Goal: Transaction & Acquisition: Book appointment/travel/reservation

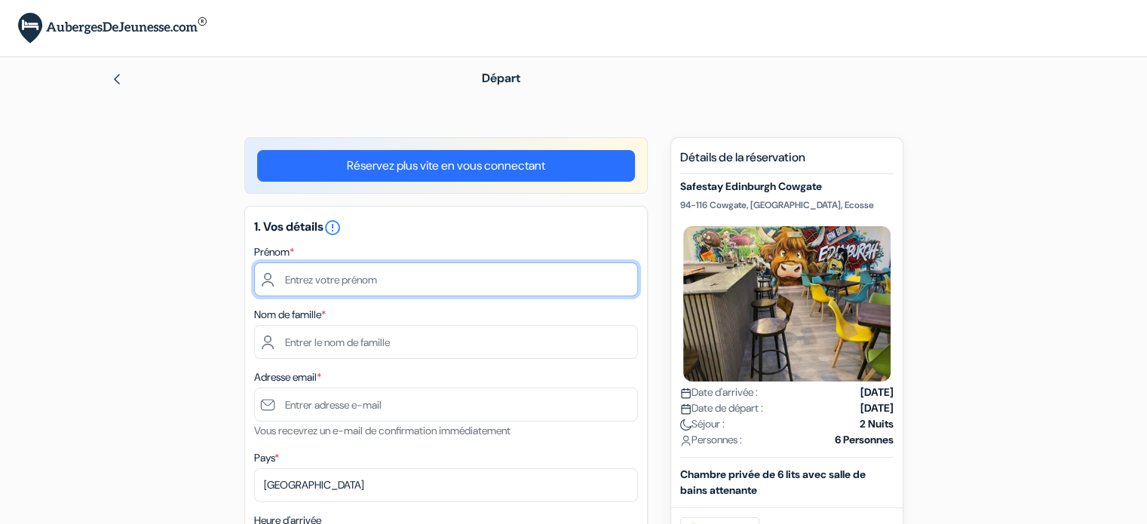
click at [416, 284] on input "text" at bounding box center [446, 279] width 384 height 34
type input "[PERSON_NAME]"
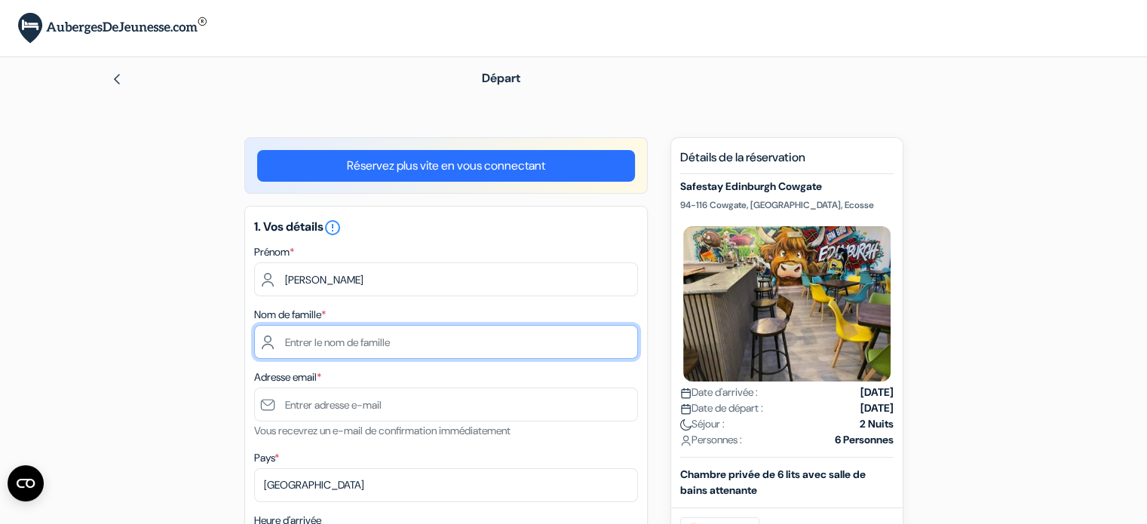
type input "ROCHEDY"
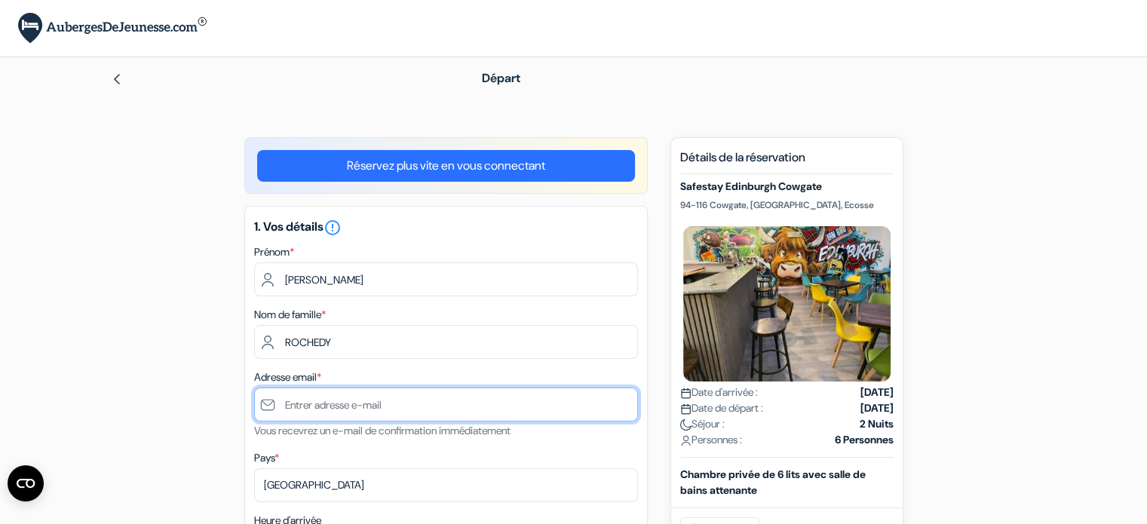
type input "[EMAIL_ADDRESS][DOMAIN_NAME]"
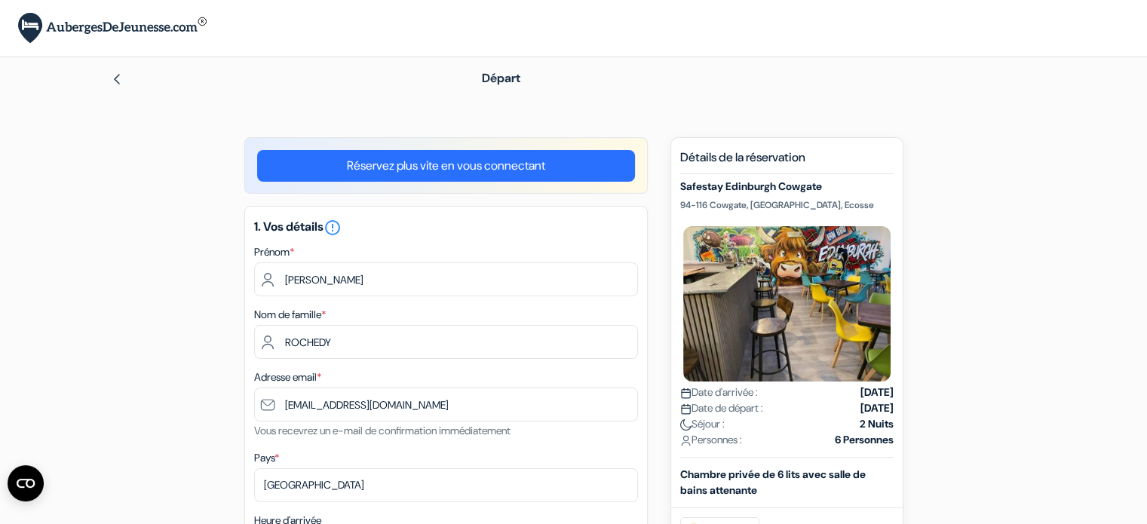
type input "0471637208"
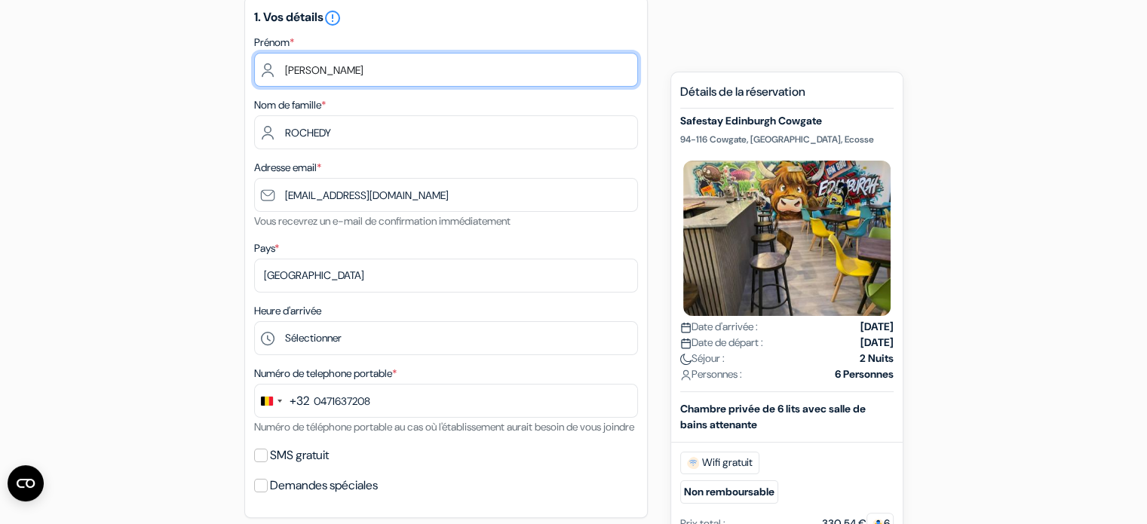
scroll to position [214, 0]
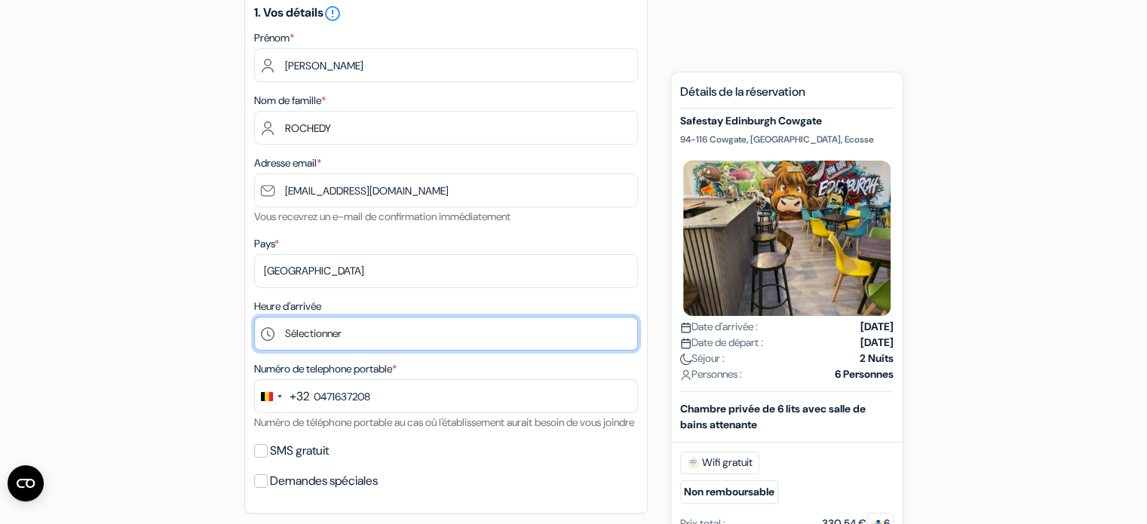
click at [331, 325] on select "Sélectionner 1:00 2:00 3:00 4:00 5:00 6:00 7:00 8:00 9:00 10:00 11:00 12:00 13:…" at bounding box center [446, 334] width 384 height 34
select select "14"
click at [254, 318] on select "Sélectionner 1:00 2:00 3:00 4:00 5:00 6:00 7:00 8:00 9:00 10:00 11:00 12:00 13:…" at bounding box center [446, 334] width 384 height 34
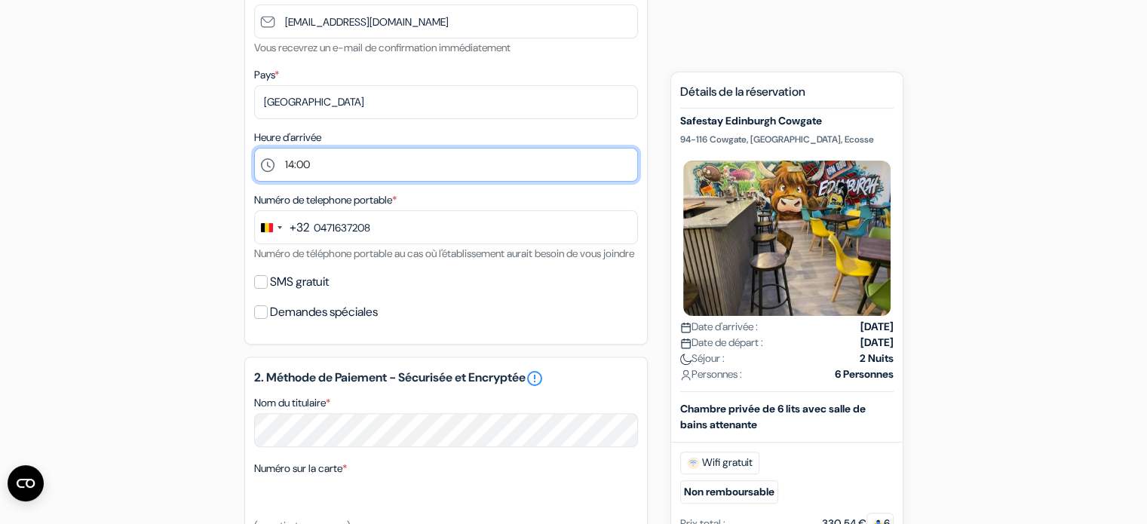
scroll to position [391, 0]
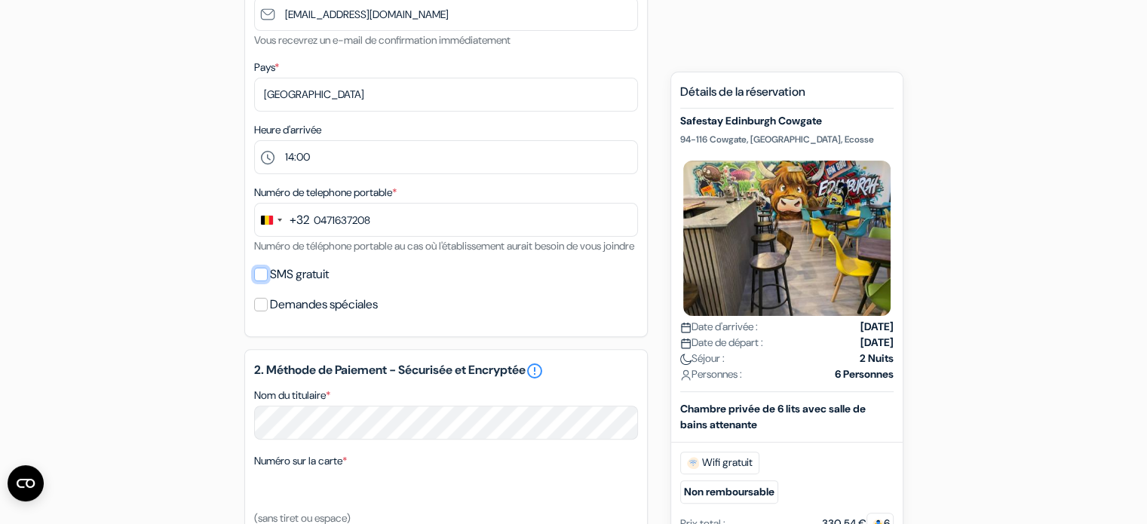
click at [261, 281] on input "SMS gratuit" at bounding box center [261, 275] width 14 height 14
checkbox input "true"
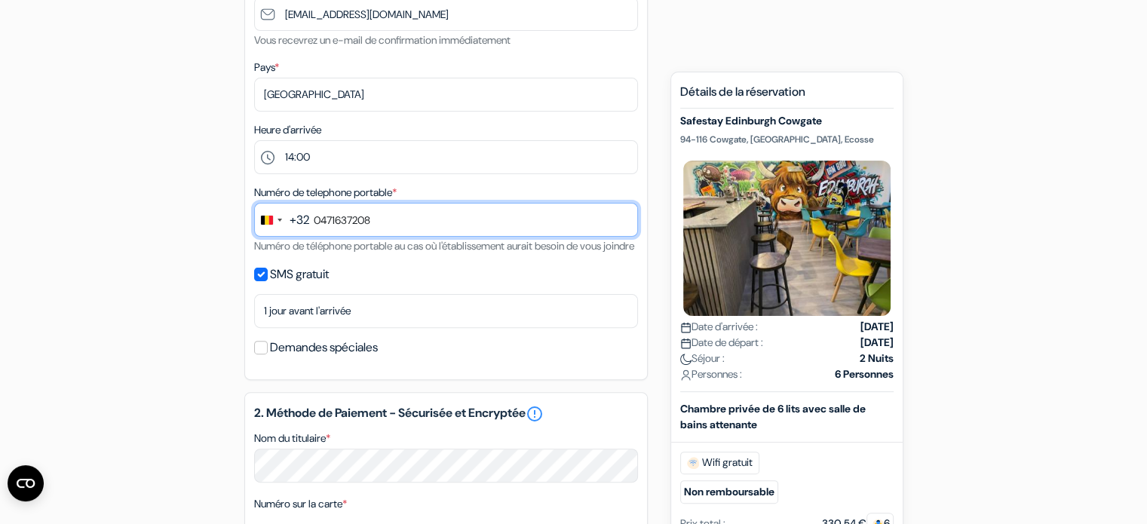
click at [320, 225] on input "0471637208" at bounding box center [446, 220] width 384 height 34
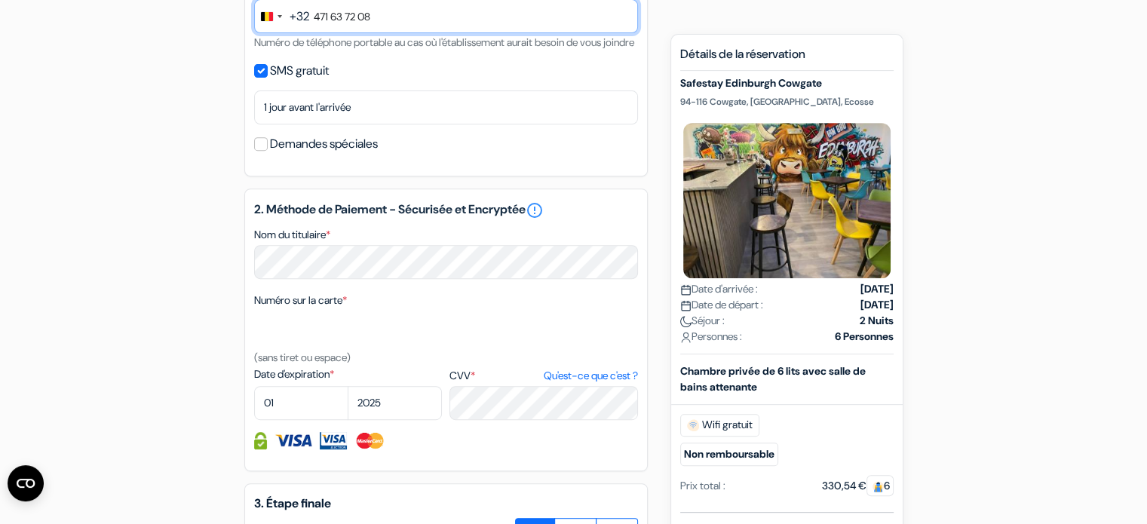
scroll to position [599, 0]
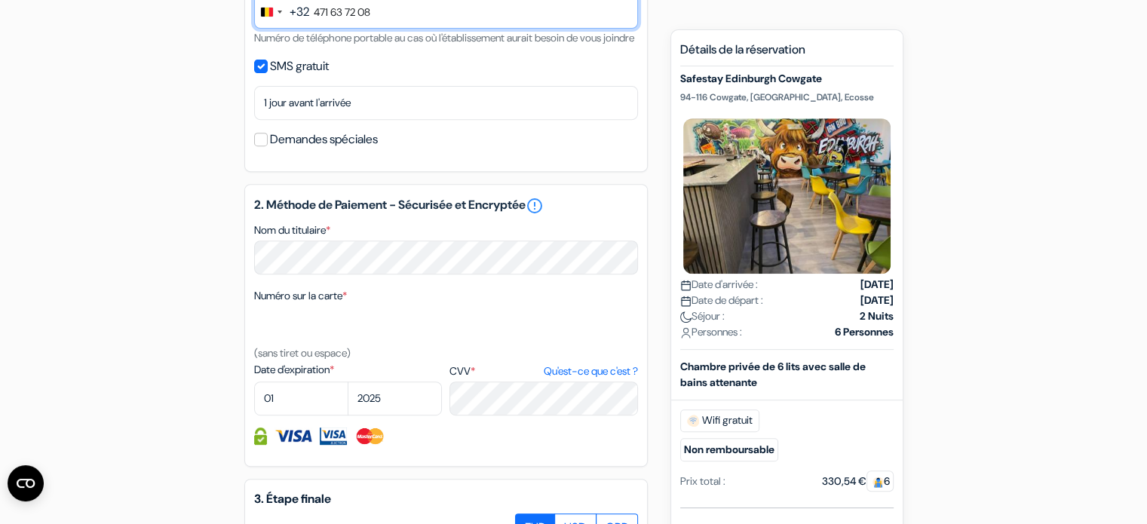
type input "471 63 72 08"
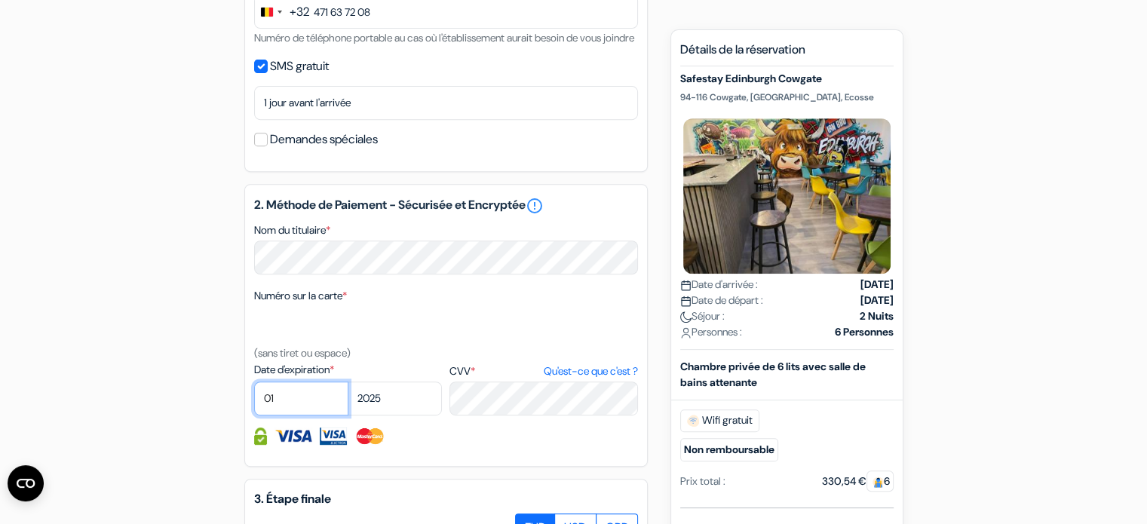
click at [296, 415] on select "01 02 03 04 05 06 07 08 09 10 11 12" at bounding box center [301, 399] width 94 height 34
select select "07"
click at [254, 401] on select "01 02 03 04 05 06 07 08 09 10 11 12" at bounding box center [301, 399] width 94 height 34
click at [392, 416] on select "2025 2026 2027 2028 2029 2030 2031 2032 2033 2034 2035 2036 2037 2038 2039 2040…" at bounding box center [395, 399] width 94 height 34
select select "2030"
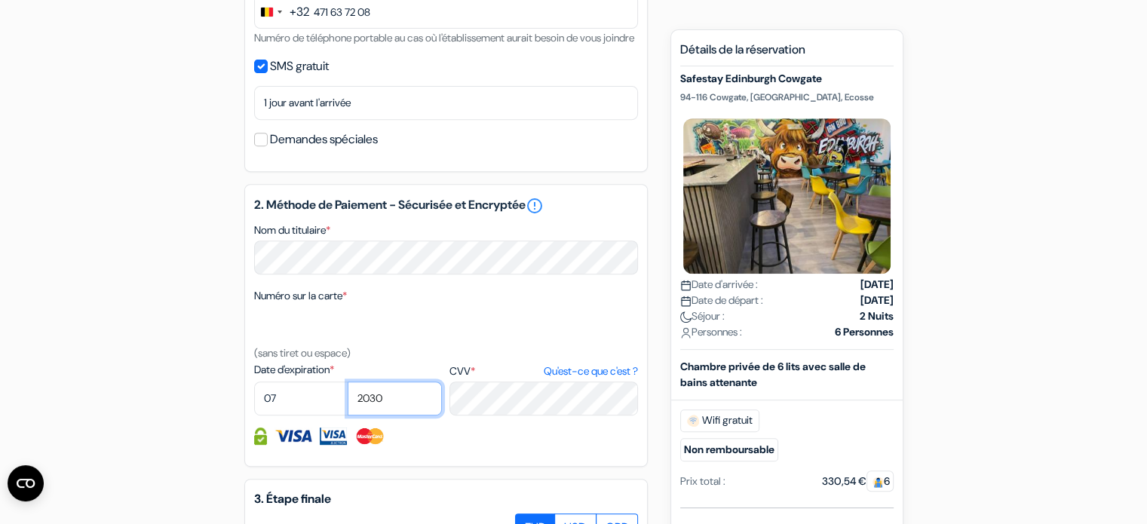
click at [348, 401] on select "2025 2026 2027 2028 2029 2030 2031 2032 2033 2034 2035 2036 2037 2038 2039 2040…" at bounding box center [395, 399] width 94 height 34
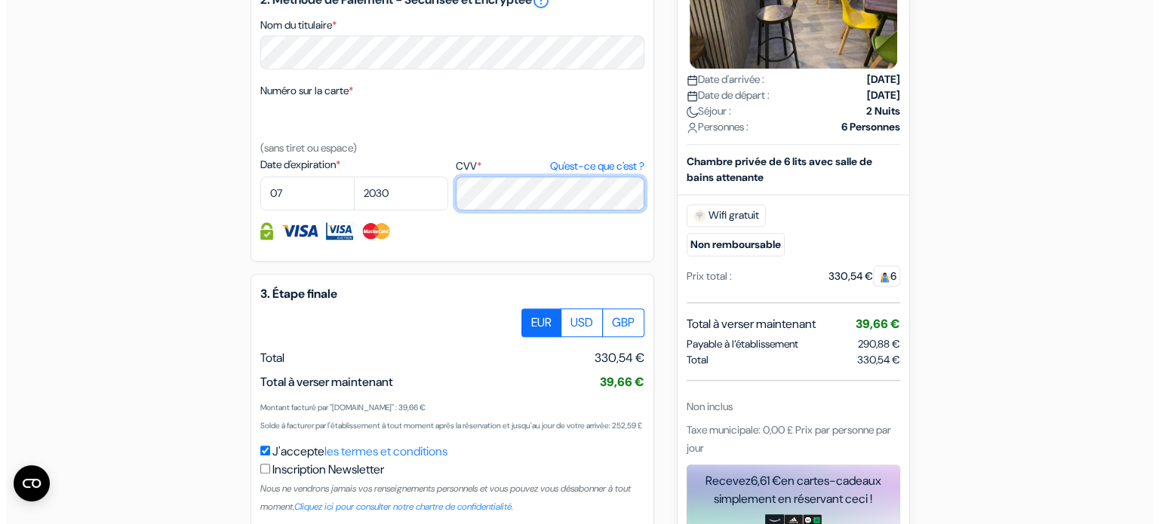
scroll to position [925, 0]
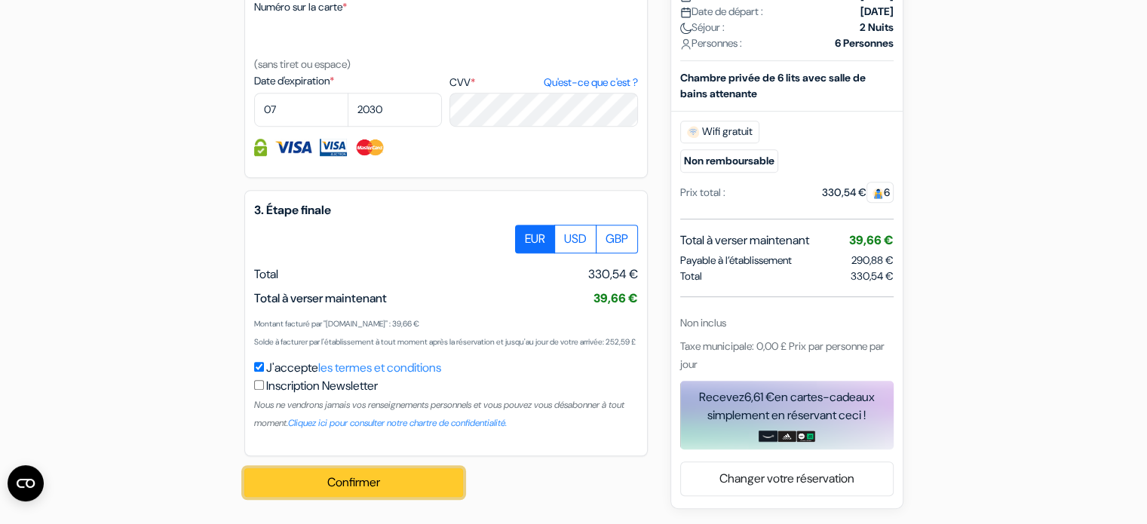
click at [335, 486] on button "Confirmer Loading..." at bounding box center [353, 482] width 219 height 29
